Goal: Information Seeking & Learning: Learn about a topic

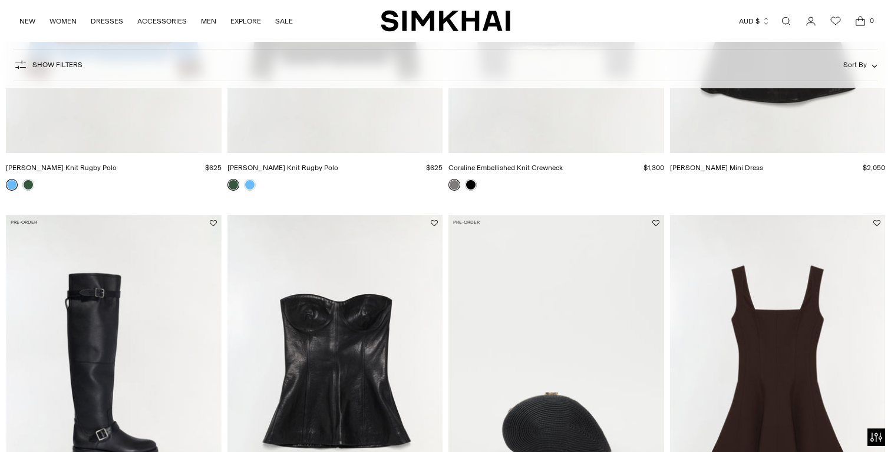
scroll to position [384, 0]
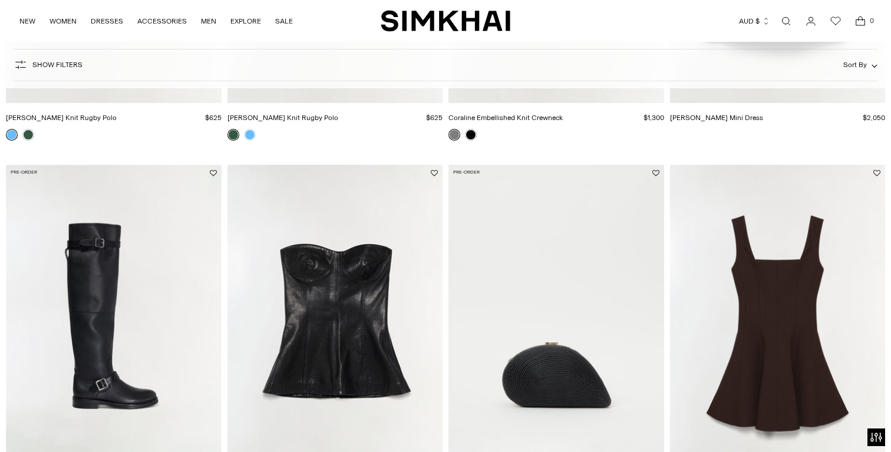
click at [0, 0] on img "Bronte Mini Dress" at bounding box center [0, 0] width 0 height 0
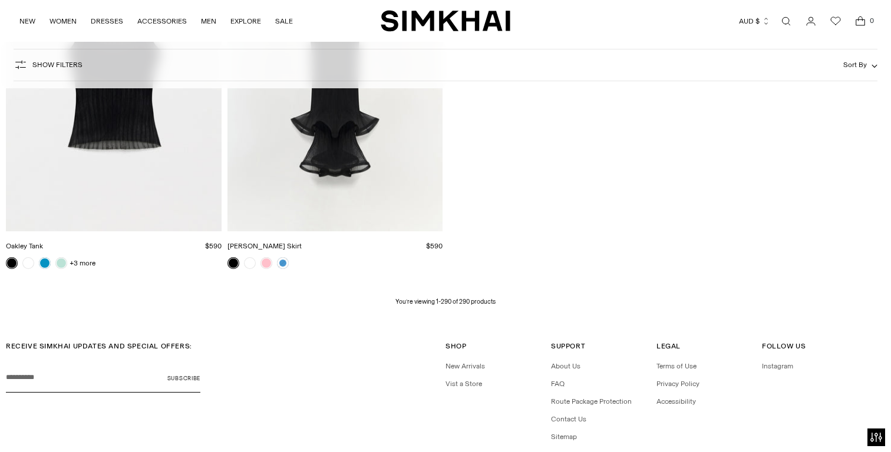
scroll to position [28016, 0]
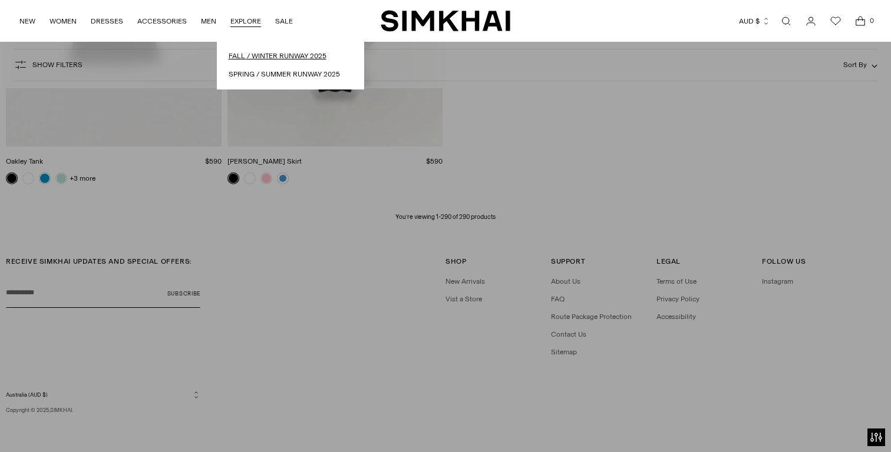
click at [255, 54] on link "Fall / Winter Runway 2025" at bounding box center [291, 56] width 124 height 11
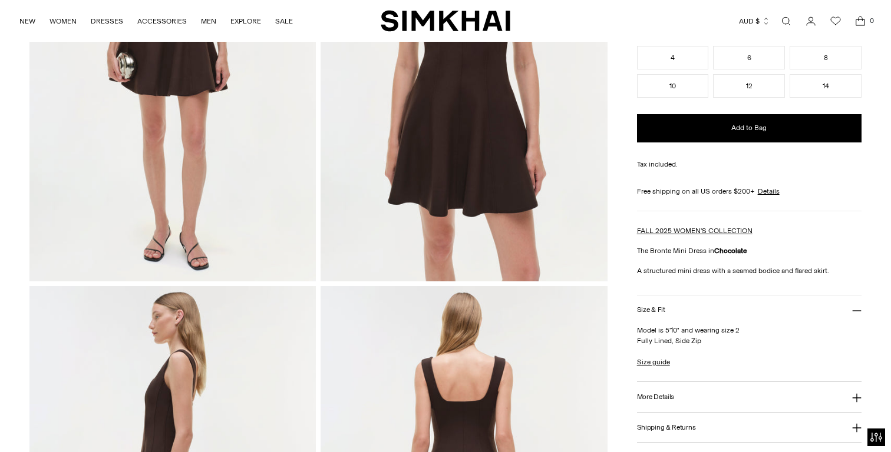
scroll to position [432, 0]
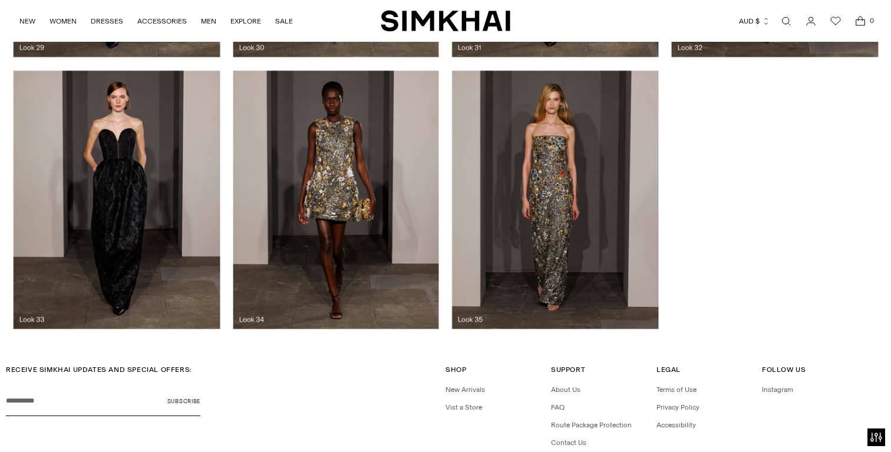
scroll to position [2786, 0]
